Goal: Task Accomplishment & Management: Manage account settings

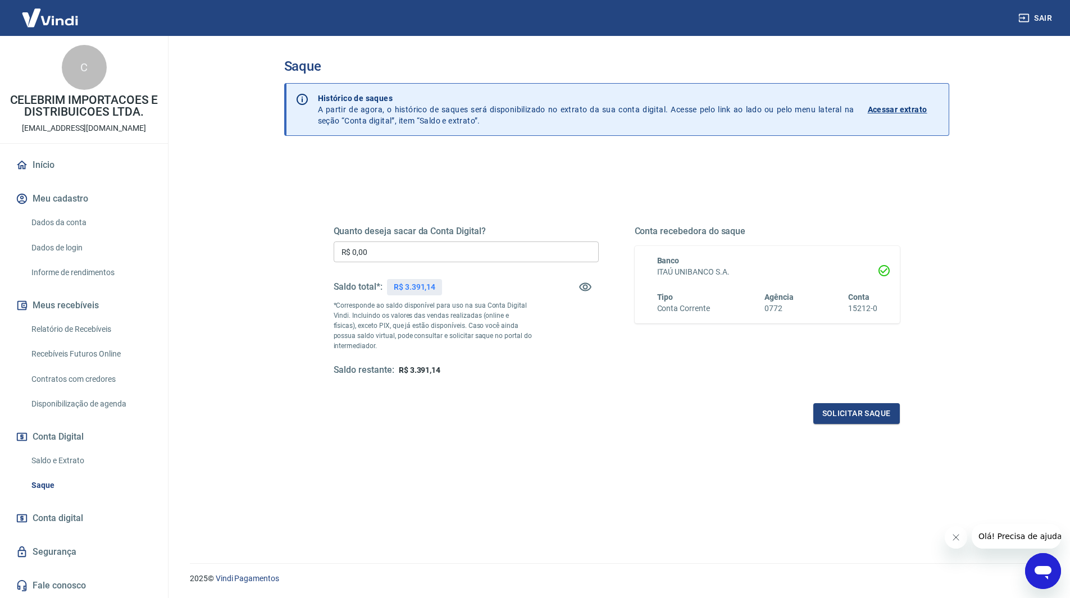
click at [360, 257] on input "R$ 0,00" at bounding box center [466, 251] width 265 height 21
type input "R$ 3.391,14"
click at [895, 408] on button "Solicitar saque" at bounding box center [856, 413] width 86 height 21
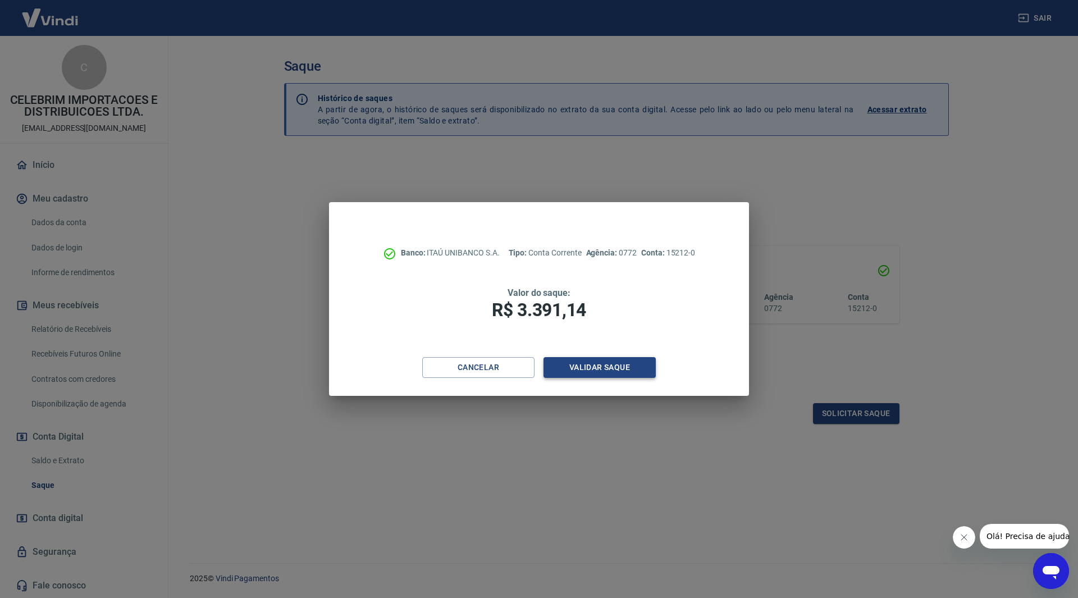
click at [603, 373] on button "Validar saque" at bounding box center [600, 367] width 112 height 21
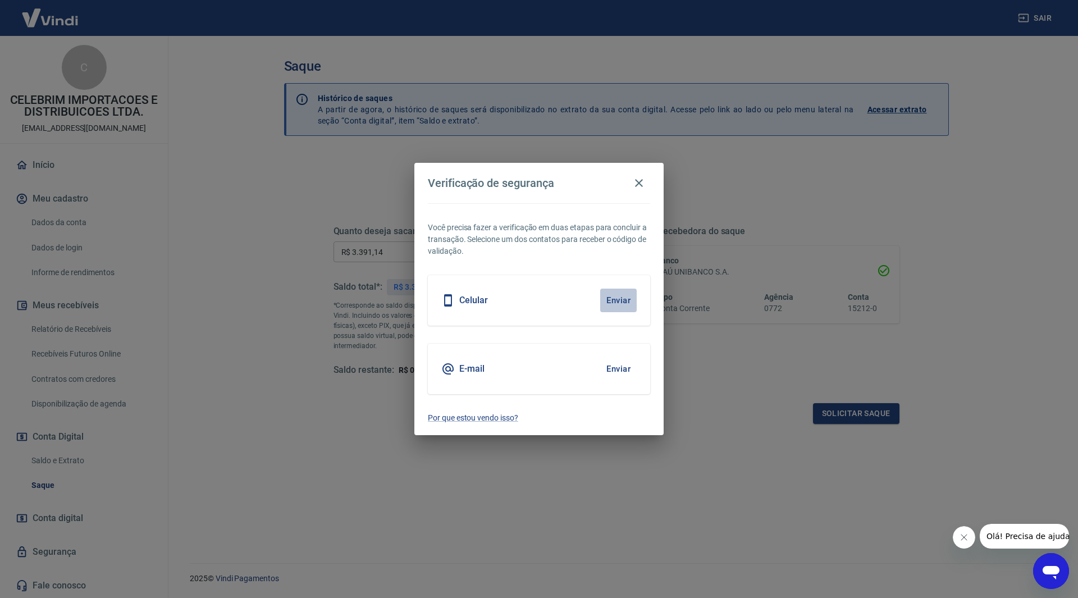
click at [614, 304] on button "Enviar" at bounding box center [618, 301] width 37 height 24
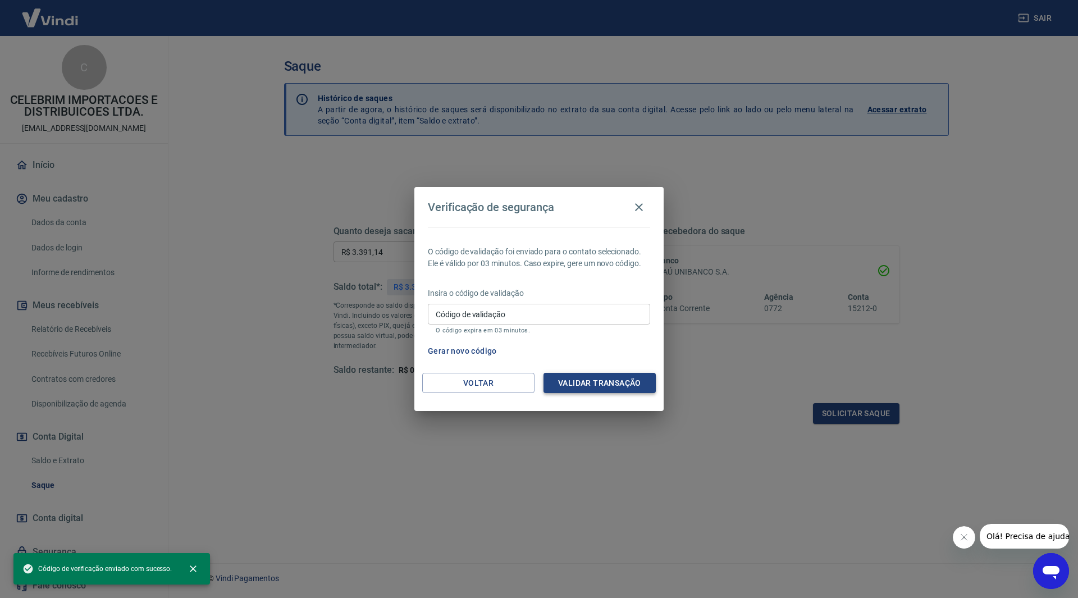
click at [603, 381] on button "Validar transação" at bounding box center [600, 383] width 112 height 21
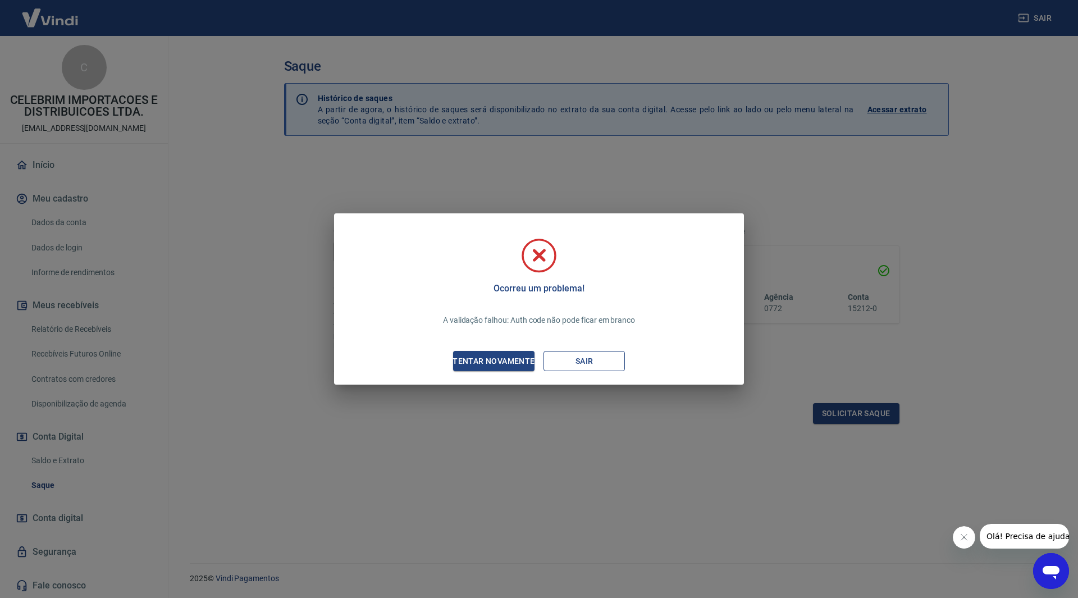
click at [573, 361] on button "Sair" at bounding box center [584, 361] width 81 height 21
